Goal: Task Accomplishment & Management: Manage account settings

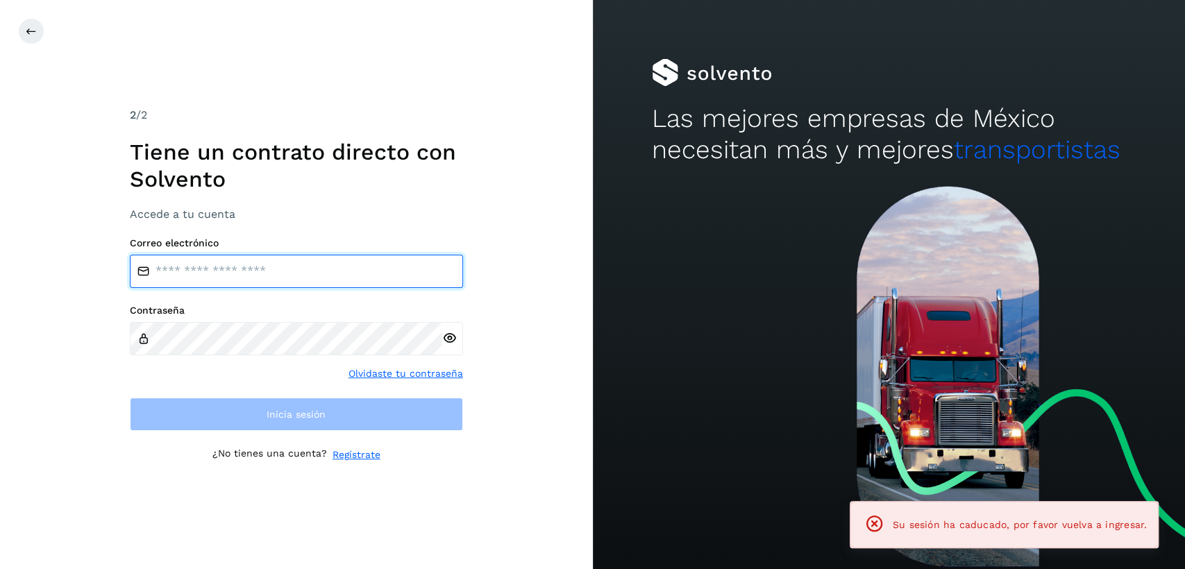
click at [253, 273] on input "email" at bounding box center [296, 271] width 333 height 33
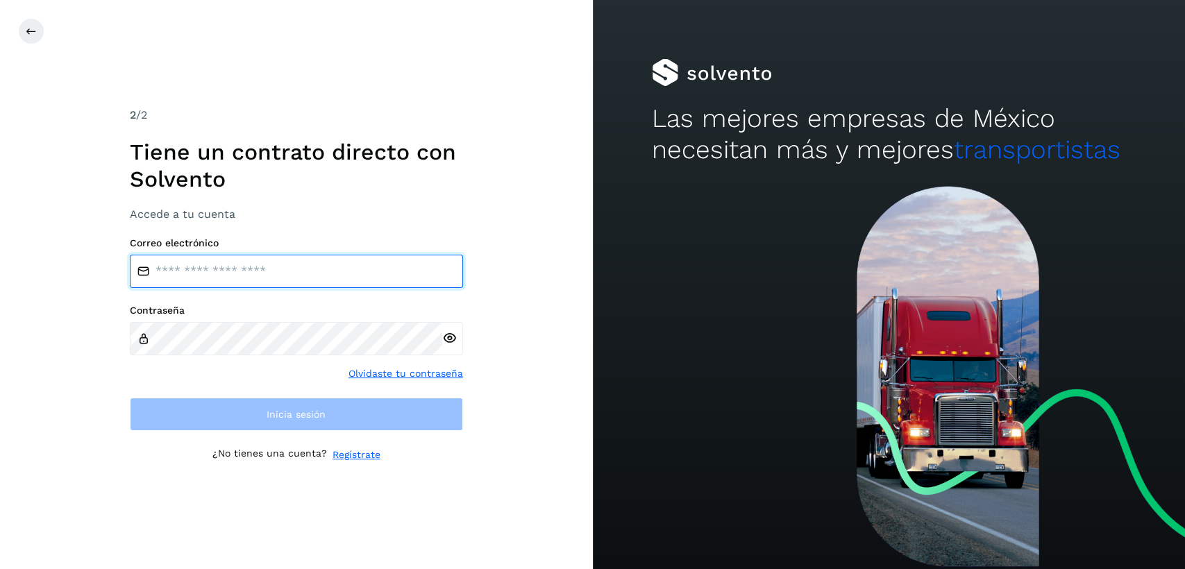
type input "**********"
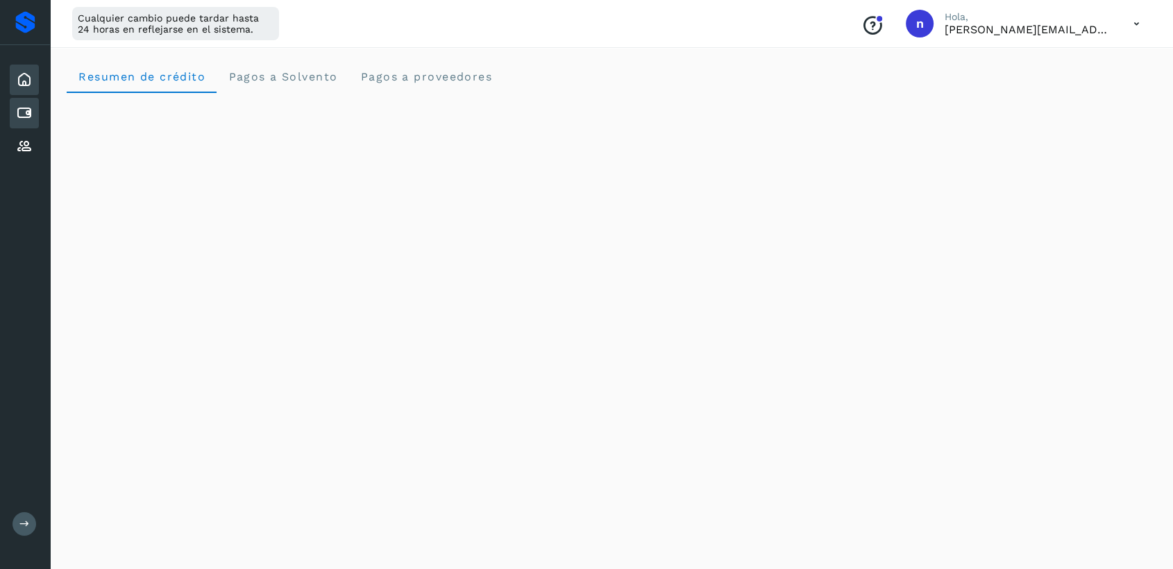
click at [19, 114] on icon at bounding box center [24, 113] width 17 height 17
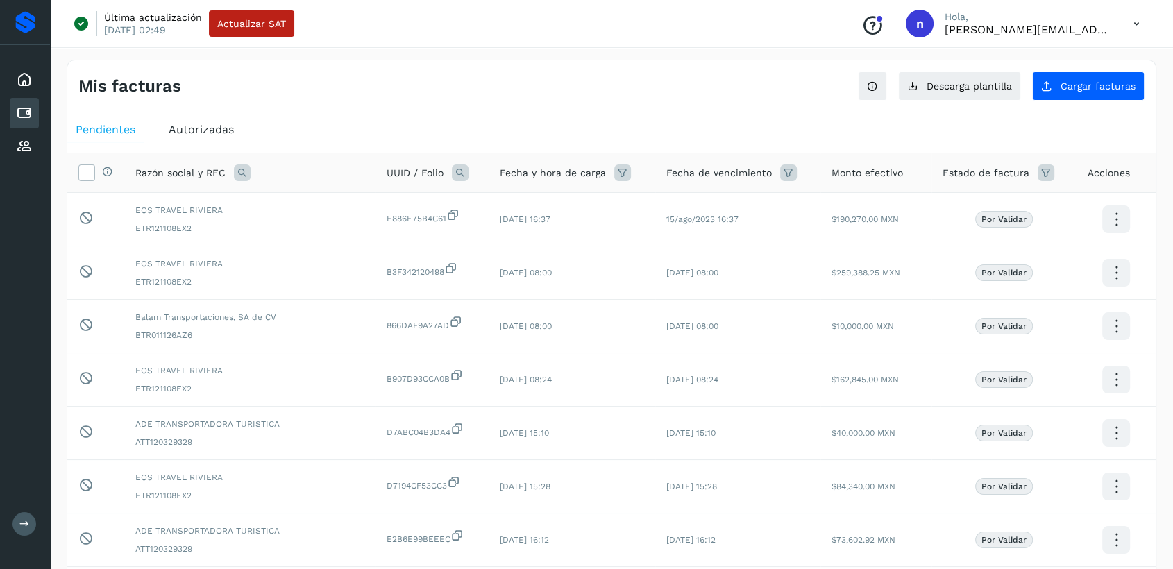
click at [194, 119] on div "Autorizadas" at bounding box center [201, 129] width 82 height 25
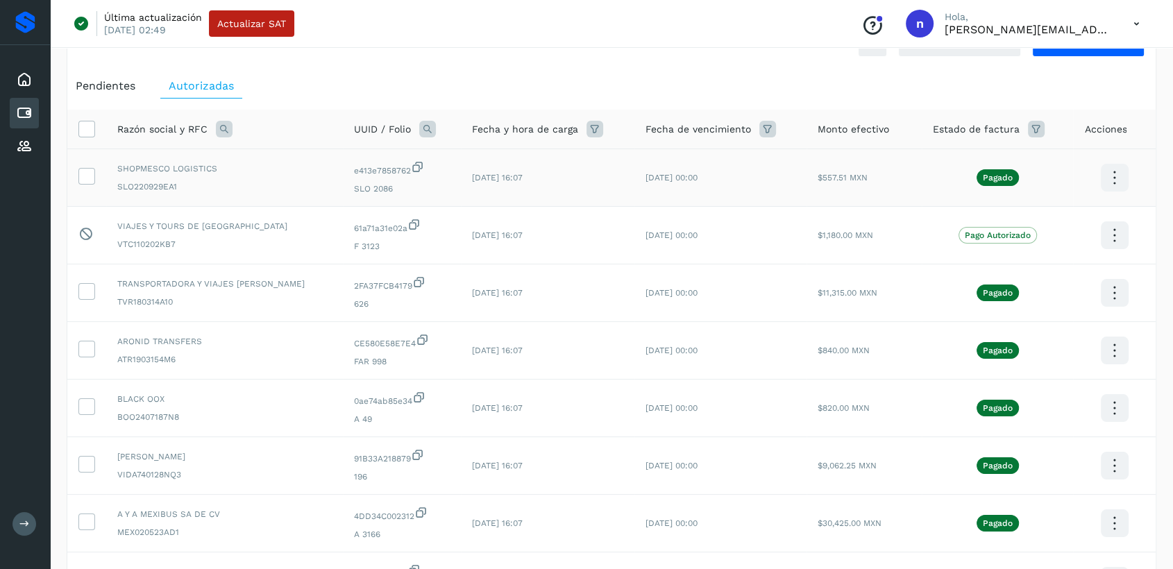
scroll to position [77, 0]
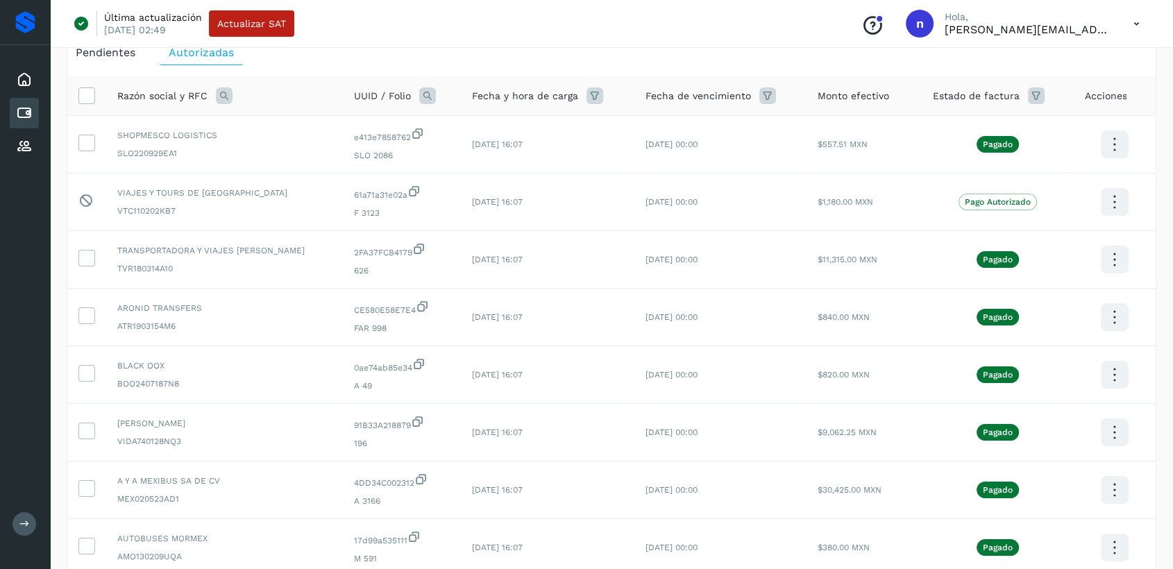
click at [1086, 26] on p "[PERSON_NAME][EMAIL_ADDRESS][DOMAIN_NAME]" at bounding box center [1028, 29] width 167 height 13
click at [1138, 17] on icon at bounding box center [1136, 24] width 28 height 28
click at [1057, 100] on div "Cerrar sesión" at bounding box center [1067, 89] width 165 height 26
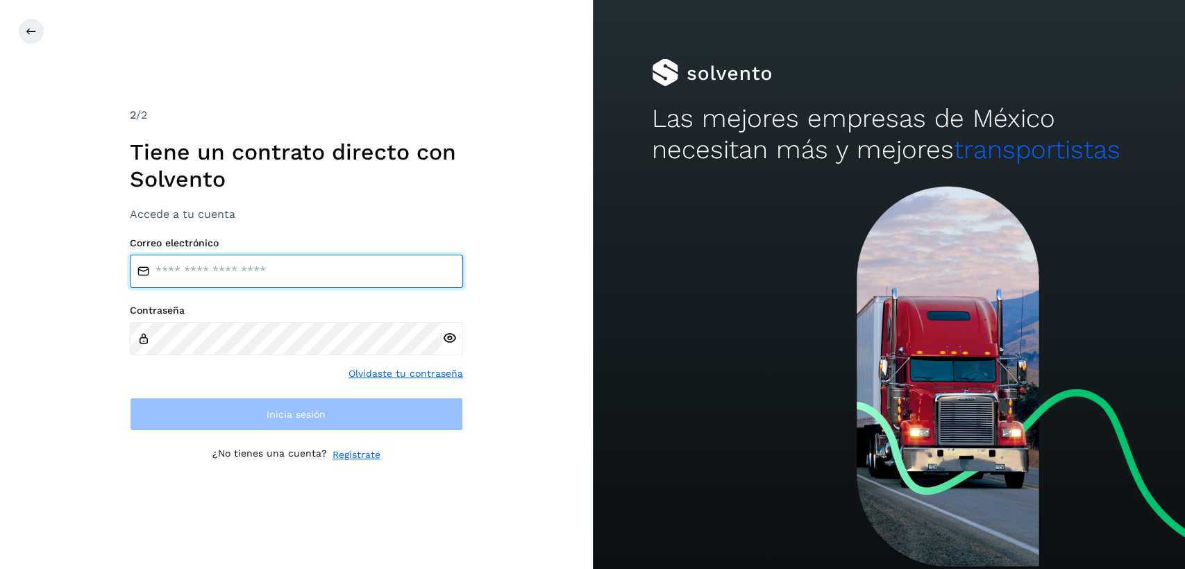
click at [268, 282] on input "email" at bounding box center [296, 271] width 333 height 33
type input "**********"
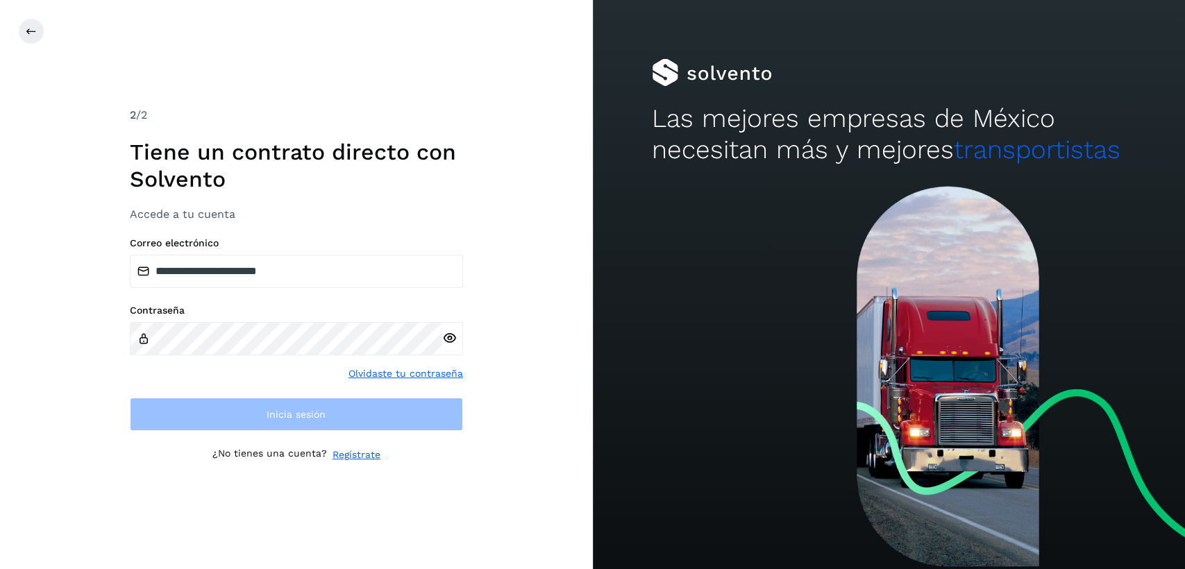
click at [269, 355] on div "Contraseña Olvidaste tu contraseña" at bounding box center [296, 343] width 333 height 76
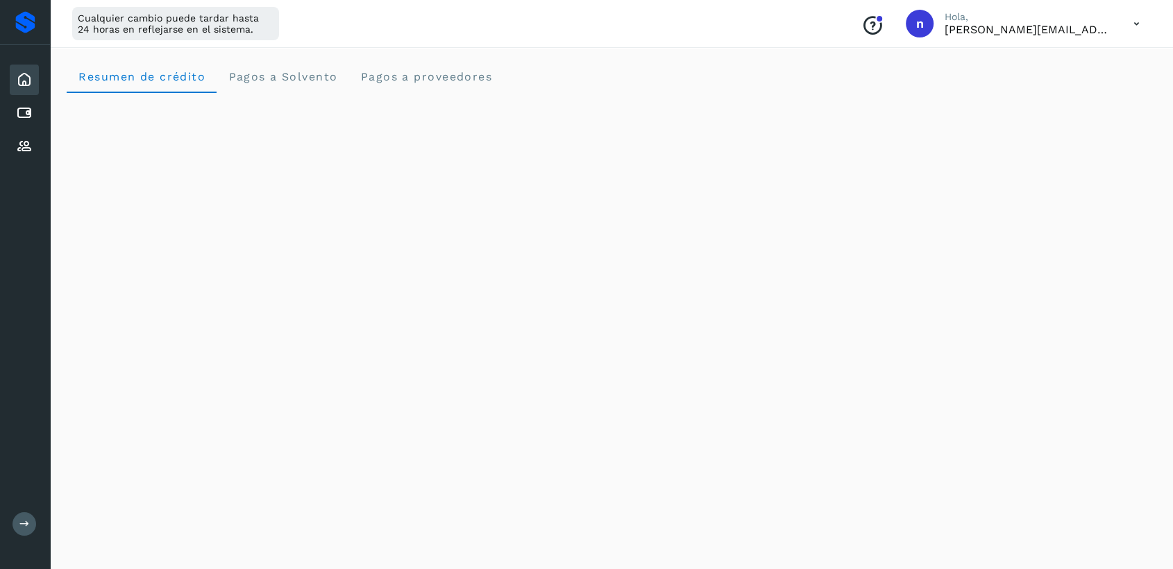
click at [40, 109] on div "Inicio Cuentas por pagar Proveedores" at bounding box center [25, 113] width 50 height 136
click at [35, 122] on div "Cuentas por pagar" at bounding box center [24, 113] width 29 height 31
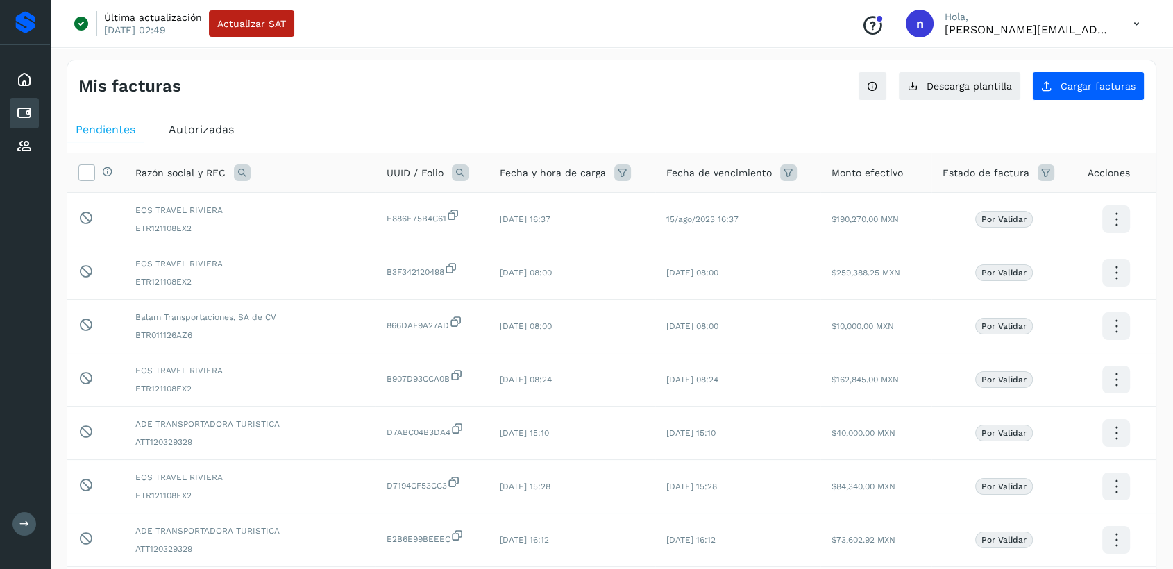
click at [222, 125] on span "Autorizadas" at bounding box center [201, 129] width 65 height 13
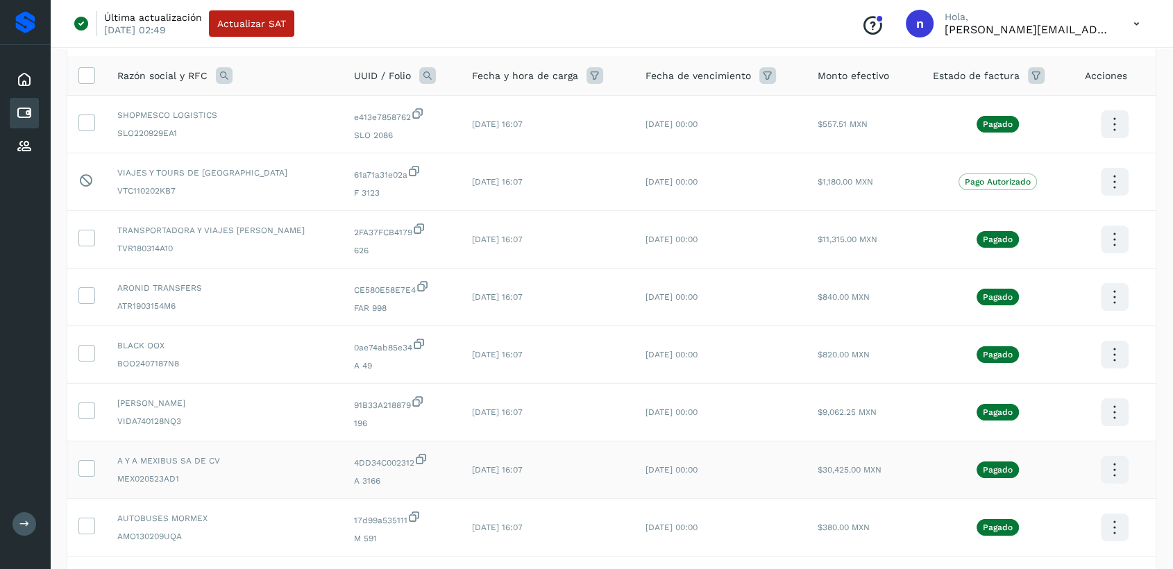
scroll to position [77, 0]
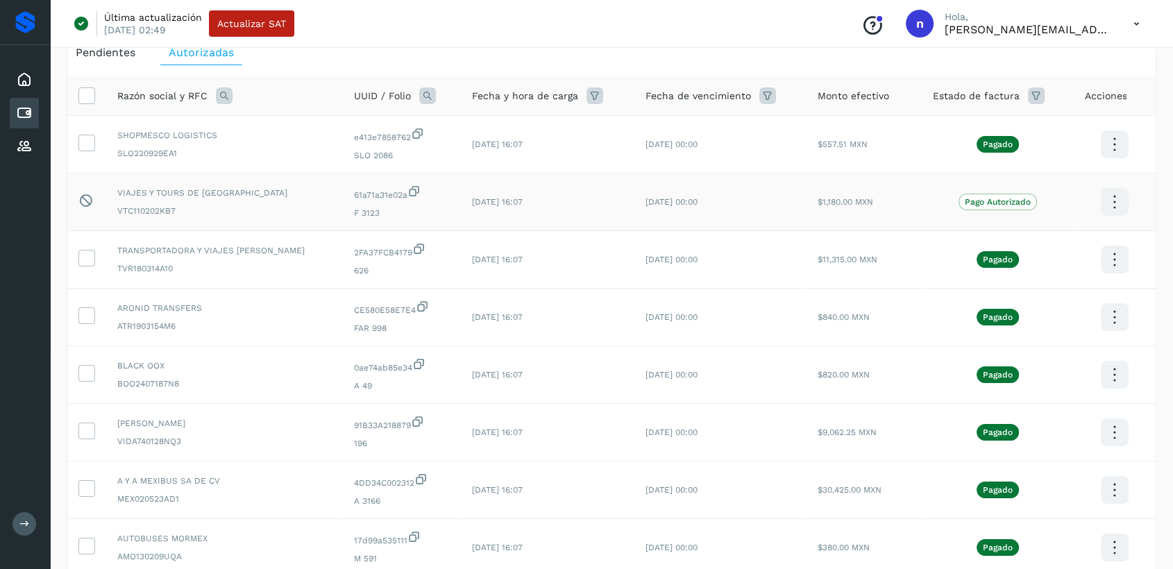
click at [1122, 199] on icon at bounding box center [1114, 202] width 33 height 33
click at [1118, 253] on div at bounding box center [586, 284] width 1173 height 569
click at [1122, 263] on icon at bounding box center [1114, 260] width 33 height 33
click at [848, 40] on div at bounding box center [586, 284] width 1173 height 569
click at [1137, 26] on icon at bounding box center [1136, 24] width 28 height 28
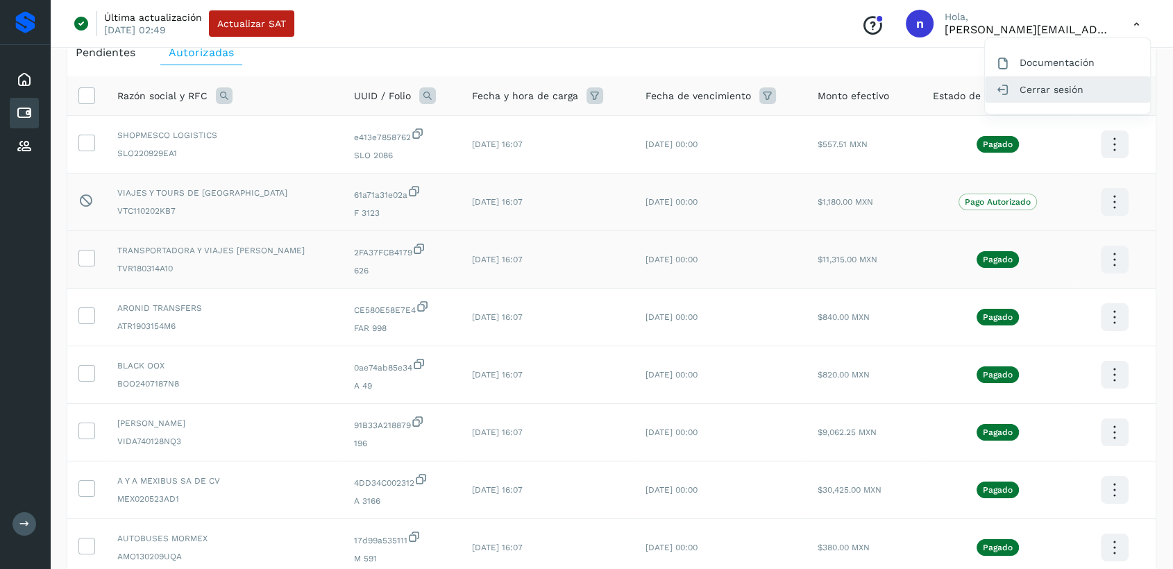
click at [1083, 89] on div "Cerrar sesión" at bounding box center [1067, 89] width 165 height 26
